Goal: Task Accomplishment & Management: Manage account settings

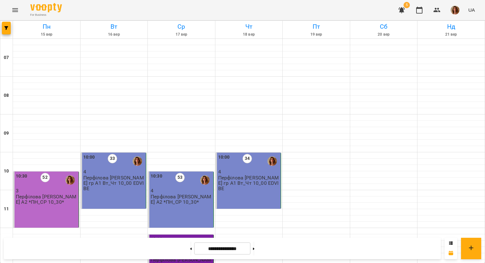
scroll to position [410, 0]
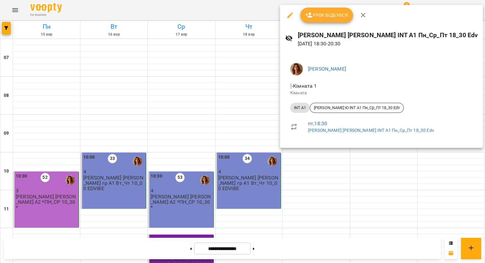
click at [316, 14] on span "Урок відбувся" at bounding box center [326, 15] width 43 height 8
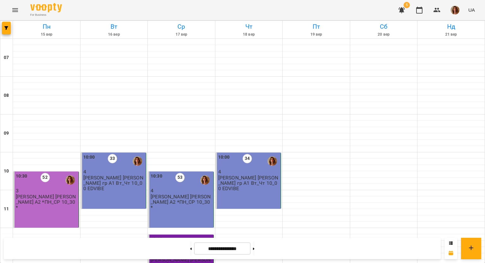
scroll to position [410, 0]
click at [254, 249] on icon at bounding box center [254, 249] width 2 height 3
type input "**********"
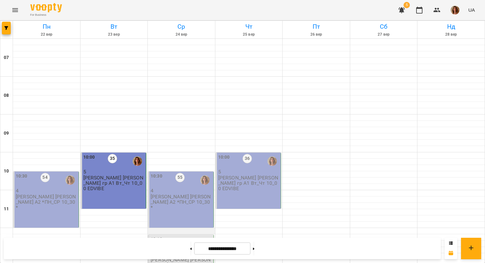
scroll to position [63, 0]
click at [26, 234] on div at bounding box center [46, 237] width 67 height 6
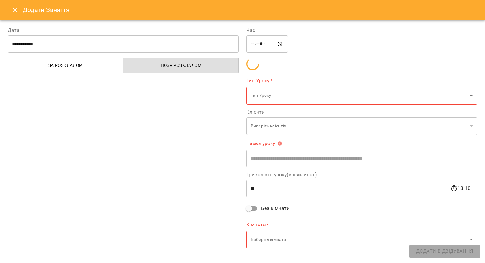
type input "********"
type input "**"
type input "**********"
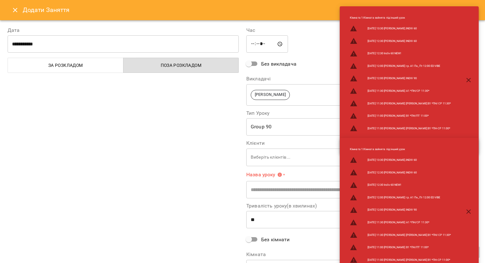
click at [14, 11] on icon "Close" at bounding box center [15, 10] width 4 height 4
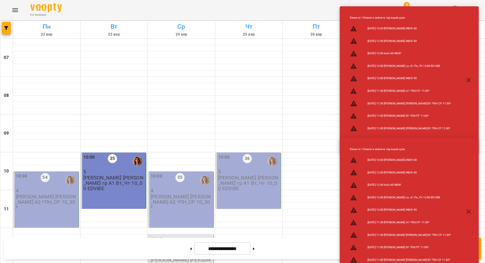
click at [30, 188] on p "4" at bounding box center [47, 190] width 62 height 5
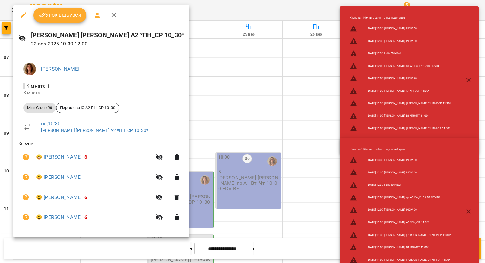
click at [326, 54] on div at bounding box center [242, 131] width 485 height 263
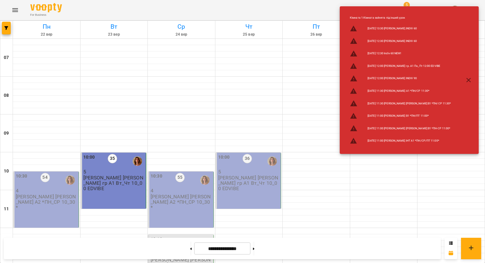
click at [38, 173] on div "10:30 54 4 Перфілова Ю. А2 *ПН_СР 10_30*" at bounding box center [47, 192] width 62 height 38
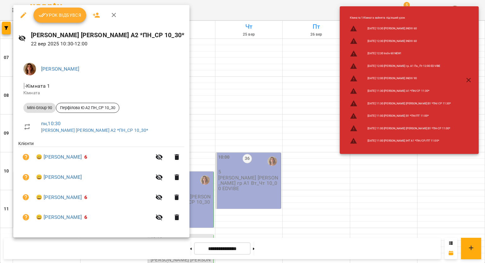
click at [63, 18] on span "Урок відбувся" at bounding box center [59, 15] width 43 height 8
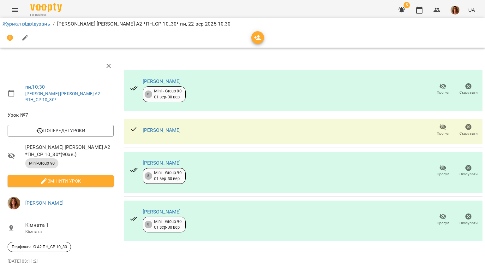
click at [439, 126] on icon "button" at bounding box center [443, 127] width 8 height 8
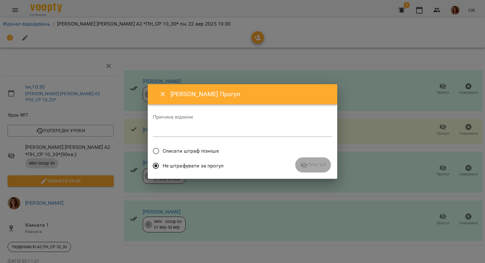
click at [173, 162] on span "Не штрафувати за прогул" at bounding box center [192, 166] width 61 height 8
click at [305, 164] on div "Не штрафувати за прогул" at bounding box center [242, 166] width 179 height 15
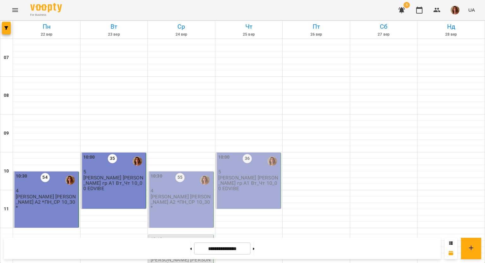
click at [184, 175] on div "10:30 55" at bounding box center [181, 180] width 62 height 15
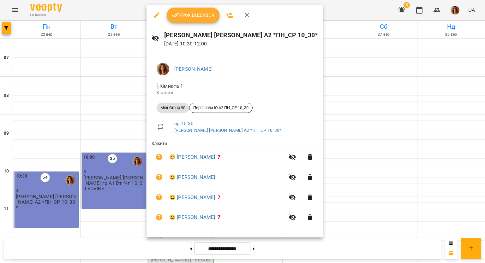
click at [153, 13] on icon "button" at bounding box center [157, 15] width 8 height 8
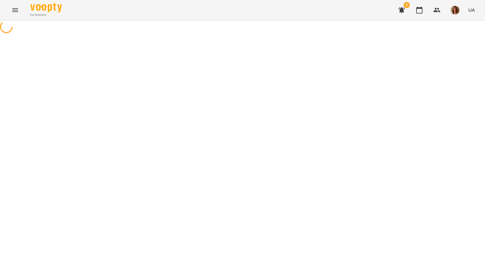
select select "**********"
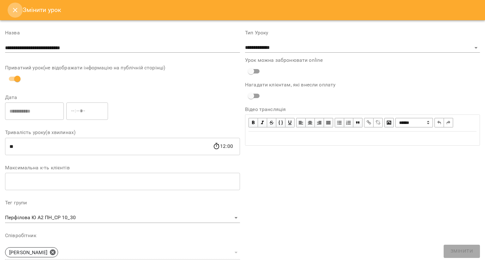
click at [12, 6] on button "Close" at bounding box center [15, 10] width 15 height 15
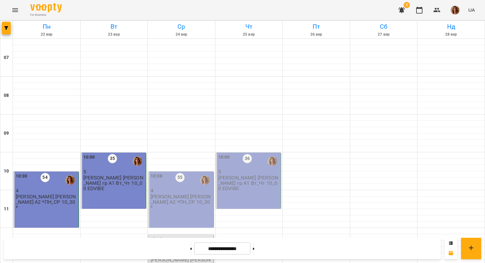
scroll to position [63, 0]
click at [54, 194] on p "Перфілова [PERSON_NAME] А2 *ПН_СР 10_30*" at bounding box center [47, 202] width 62 height 16
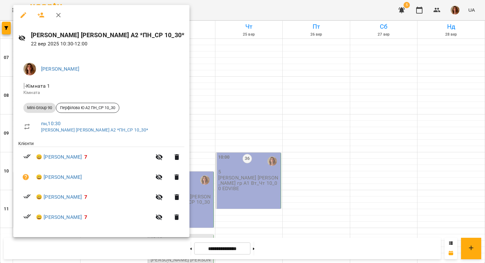
click at [26, 16] on icon "button" at bounding box center [24, 15] width 8 height 8
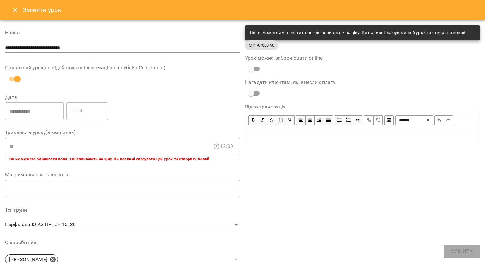
click at [17, 7] on icon "Close" at bounding box center [15, 10] width 8 height 8
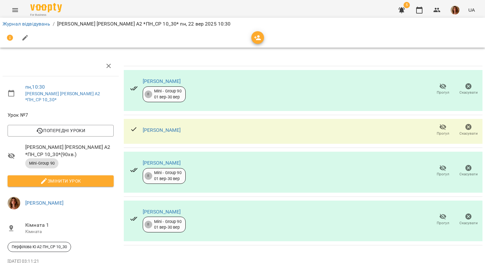
click at [439, 126] on icon "button" at bounding box center [442, 127] width 7 height 6
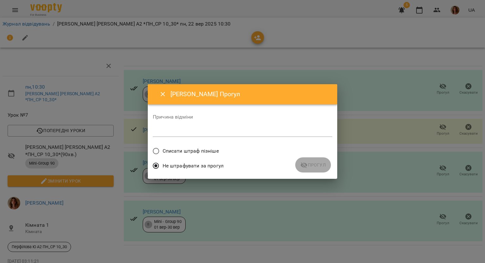
click at [319, 162] on div "Не штрафувати за прогул" at bounding box center [242, 166] width 179 height 15
click at [316, 165] on div "Не штрафувати за прогул" at bounding box center [242, 166] width 179 height 15
click at [156, 92] on button "Close" at bounding box center [162, 94] width 15 height 15
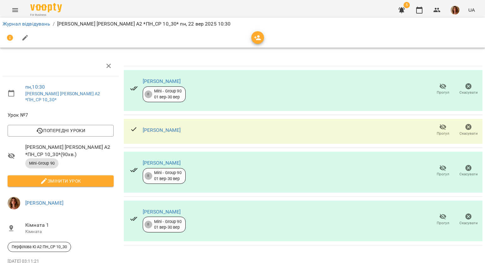
click at [28, 39] on icon "button" at bounding box center [25, 38] width 8 height 8
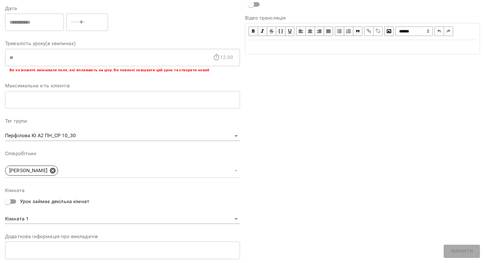
scroll to position [156, 0]
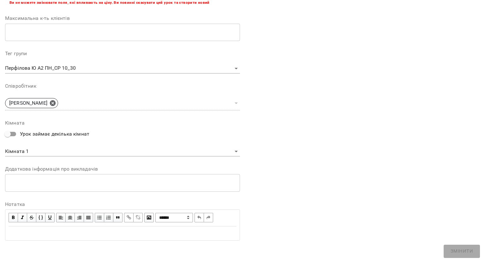
click at [9, 230] on div "Edit text" at bounding box center [123, 234] width 228 height 8
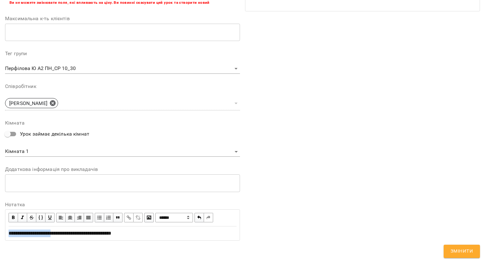
drag, startPoint x: 8, startPoint y: 236, endPoint x: 61, endPoint y: 232, distance: 53.1
click at [61, 232] on div "**********" at bounding box center [122, 233] width 233 height 13
click at [13, 216] on span "button" at bounding box center [13, 217] width 7 height 7
click at [175, 237] on div "**********" at bounding box center [123, 234] width 228 height 8
click at [444, 249] on button "Змінити" at bounding box center [461, 251] width 36 height 13
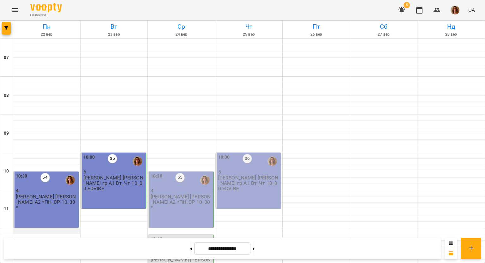
scroll to position [95, 0]
click at [55, 172] on div "10:30 54 4 Перфілова Ю. А2 *ПН_СР 10_30*" at bounding box center [46, 200] width 66 height 56
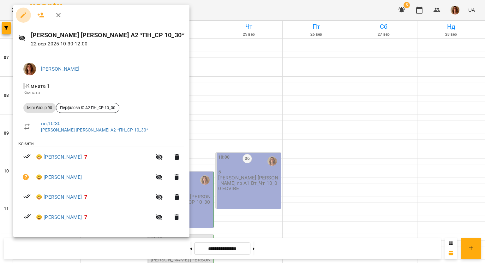
click at [24, 10] on button "button" at bounding box center [23, 15] width 15 height 15
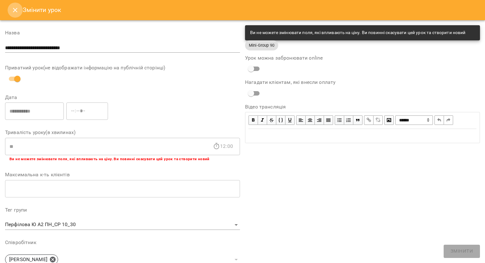
click at [17, 10] on icon "Close" at bounding box center [15, 10] width 8 height 8
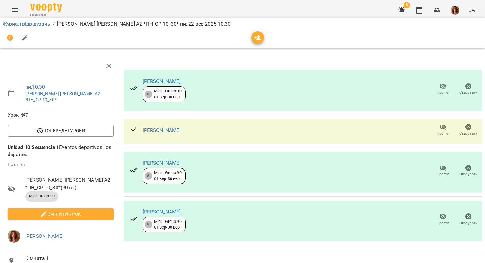
click at [444, 86] on span "Прогул" at bounding box center [442, 89] width 18 height 13
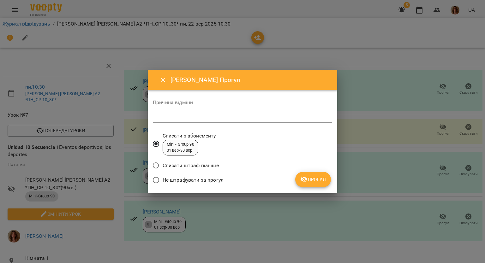
click at [165, 176] on span "Не штрафувати за прогул" at bounding box center [192, 180] width 61 height 8
click at [166, 79] on icon "Close" at bounding box center [163, 80] width 8 height 8
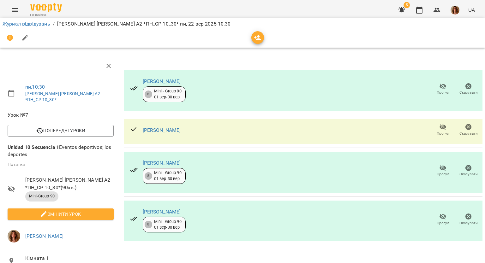
click at [439, 130] on icon "button" at bounding box center [443, 127] width 8 height 8
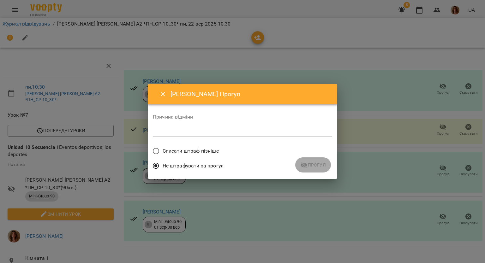
click at [213, 152] on span "Списати штраф пізніше" at bounding box center [190, 151] width 56 height 8
click at [182, 169] on span "Не штрафувати за прогул" at bounding box center [192, 166] width 61 height 8
click at [309, 164] on div "Не штрафувати за прогул" at bounding box center [242, 166] width 179 height 15
click at [164, 94] on icon "Close" at bounding box center [163, 95] width 8 height 8
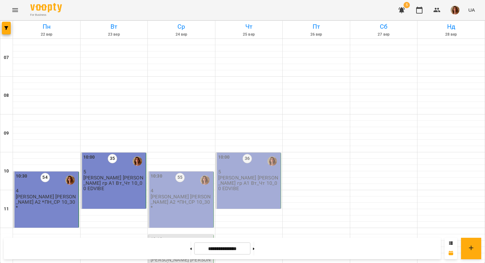
scroll to position [95, 0]
click at [108, 175] on p "Перфілова [PERSON_NAME] гр А1 Вт_Чт 10_00 EDVIBE" at bounding box center [114, 183] width 62 height 16
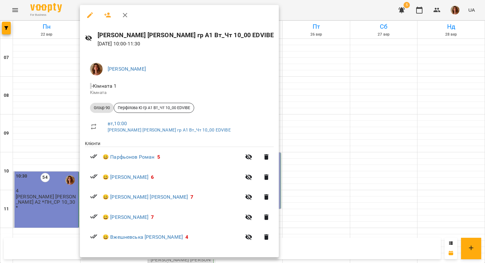
click at [90, 11] on icon "button" at bounding box center [90, 15] width 8 height 8
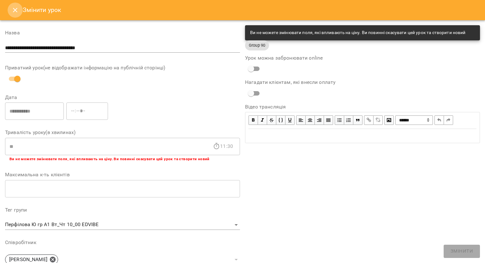
click at [18, 10] on icon "Close" at bounding box center [15, 10] width 8 height 8
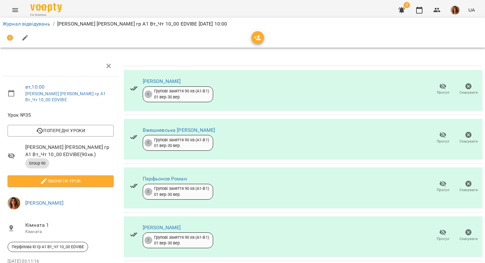
click at [439, 137] on icon "button" at bounding box center [443, 135] width 8 height 8
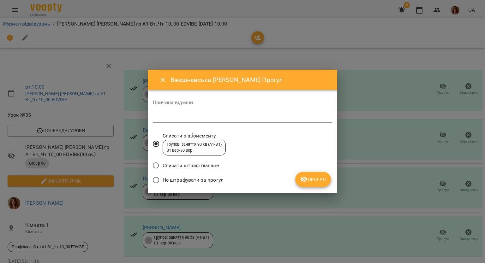
click at [180, 183] on span "Не штрафувати за прогул" at bounding box center [192, 180] width 61 height 8
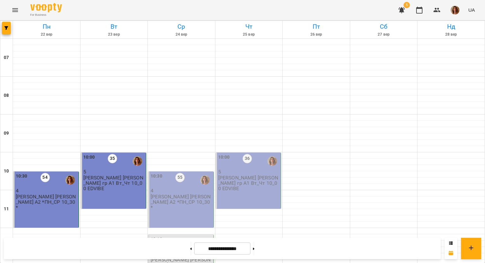
scroll to position [410, 0]
click at [254, 248] on button at bounding box center [254, 249] width 2 height 14
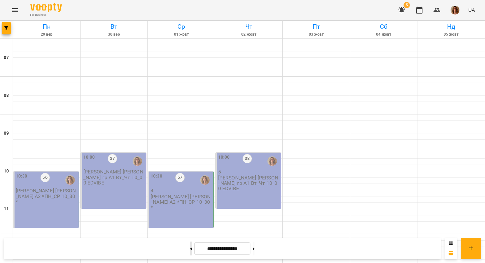
click at [190, 248] on icon at bounding box center [191, 249] width 2 height 3
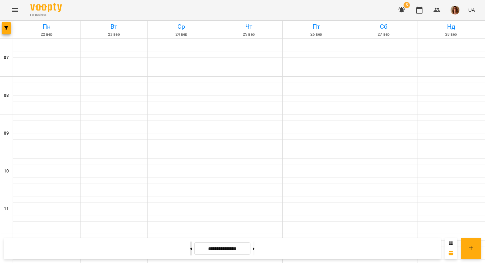
click at [190, 248] on icon at bounding box center [191, 249] width 2 height 3
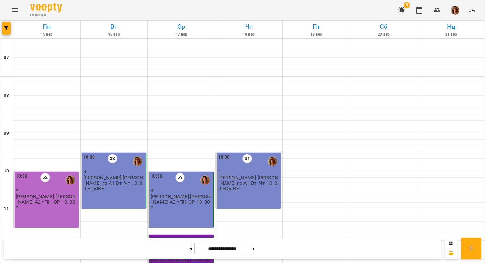
scroll to position [315, 0]
click at [254, 247] on button at bounding box center [254, 249] width 2 height 14
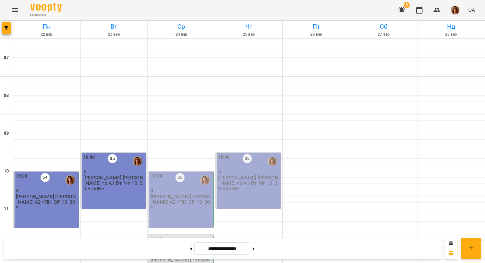
scroll to position [378, 0]
click at [254, 250] on button at bounding box center [254, 249] width 2 height 14
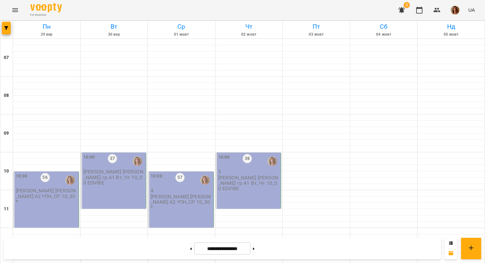
scroll to position [347, 0]
click at [190, 248] on button at bounding box center [191, 249] width 2 height 14
type input "**********"
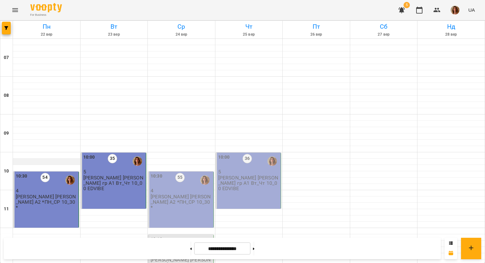
scroll to position [32, 0]
click at [54, 173] on div "10:30 54" at bounding box center [47, 180] width 62 height 15
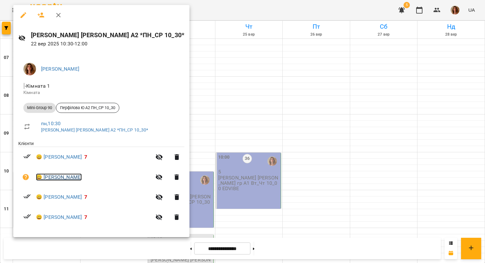
click at [62, 179] on link "😀 Олянич Інна" at bounding box center [59, 177] width 46 height 8
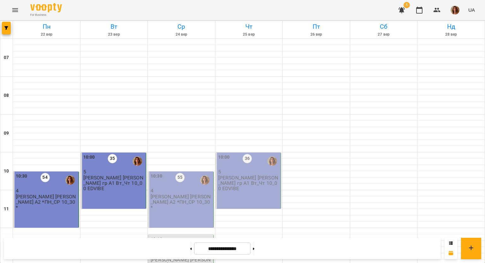
scroll to position [32, 0]
click at [254, 250] on button at bounding box center [254, 249] width 2 height 14
type input "**********"
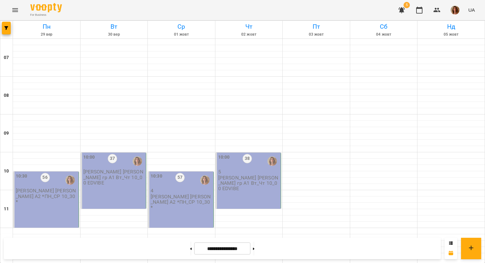
click at [51, 173] on div "10:30 56" at bounding box center [47, 180] width 62 height 15
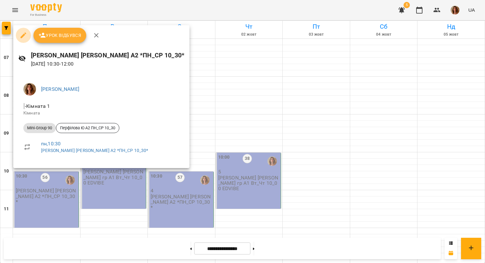
click at [23, 36] on icon "button" at bounding box center [24, 35] width 6 height 6
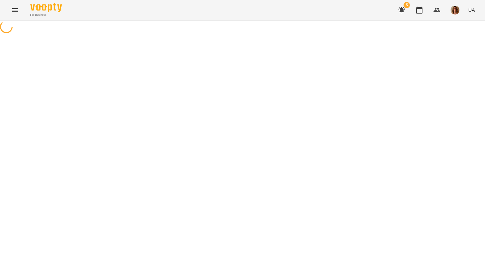
select select "**********"
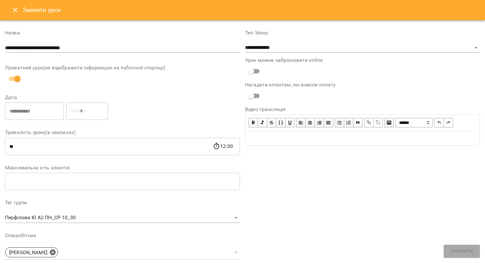
click at [13, 3] on button "Close" at bounding box center [15, 10] width 15 height 15
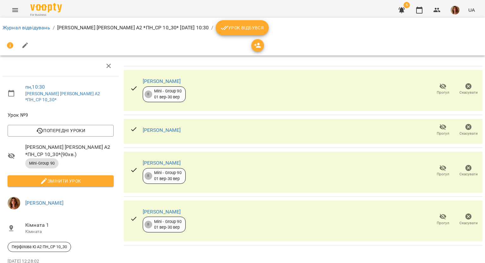
click at [439, 169] on icon "button" at bounding box center [442, 168] width 7 height 6
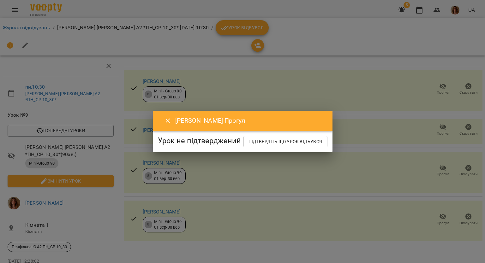
click at [164, 117] on icon "Close" at bounding box center [168, 121] width 8 height 8
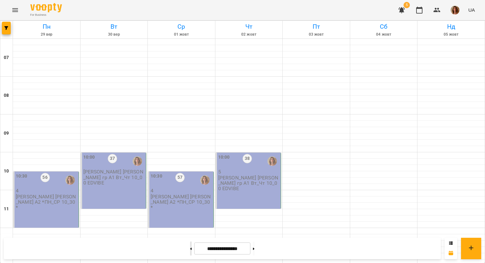
click at [190, 242] on button at bounding box center [191, 249] width 2 height 14
type input "**********"
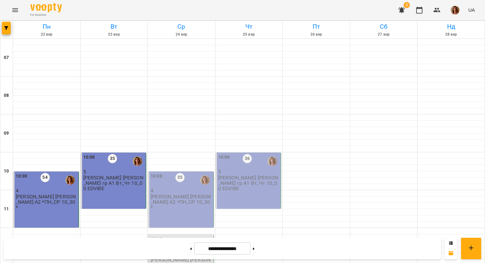
scroll to position [95, 0]
click at [47, 172] on div "10:30 54 4 Перфілова Ю. А2 *ПН_СР 10_30*" at bounding box center [46, 200] width 66 height 56
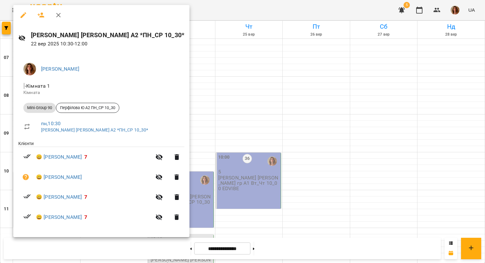
click at [26, 13] on icon "button" at bounding box center [24, 15] width 8 height 8
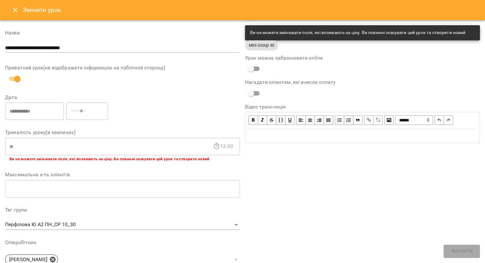
click at [11, 11] on icon "Close" at bounding box center [15, 10] width 8 height 8
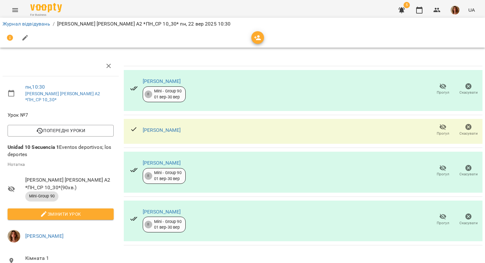
click at [439, 167] on icon "button" at bounding box center [442, 168] width 7 height 6
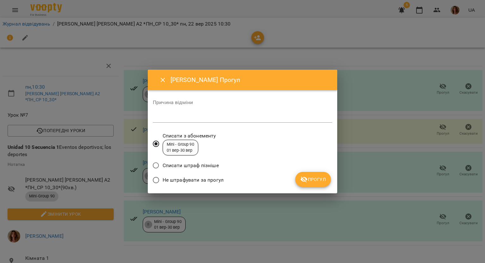
click at [185, 178] on span "Не штрафувати за прогул" at bounding box center [192, 180] width 61 height 8
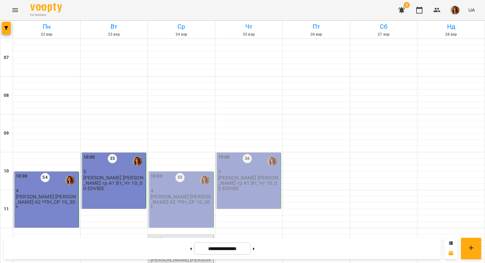
scroll to position [31, 0]
